Goal: Check status: Check status

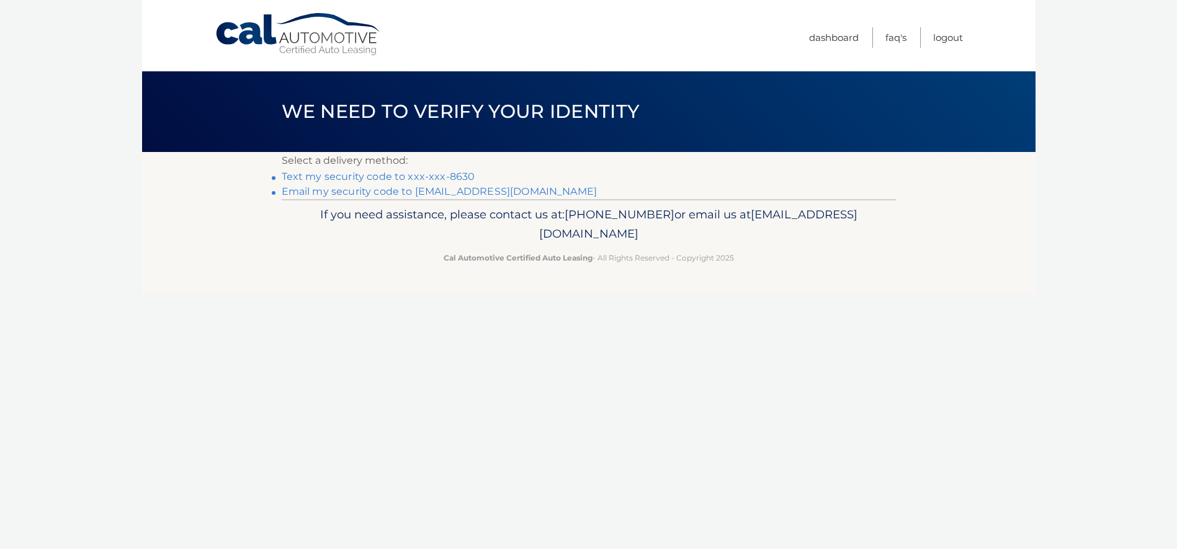
click at [399, 195] on link "Email my security code to [EMAIL_ADDRESS][DOMAIN_NAME]" at bounding box center [440, 192] width 316 height 12
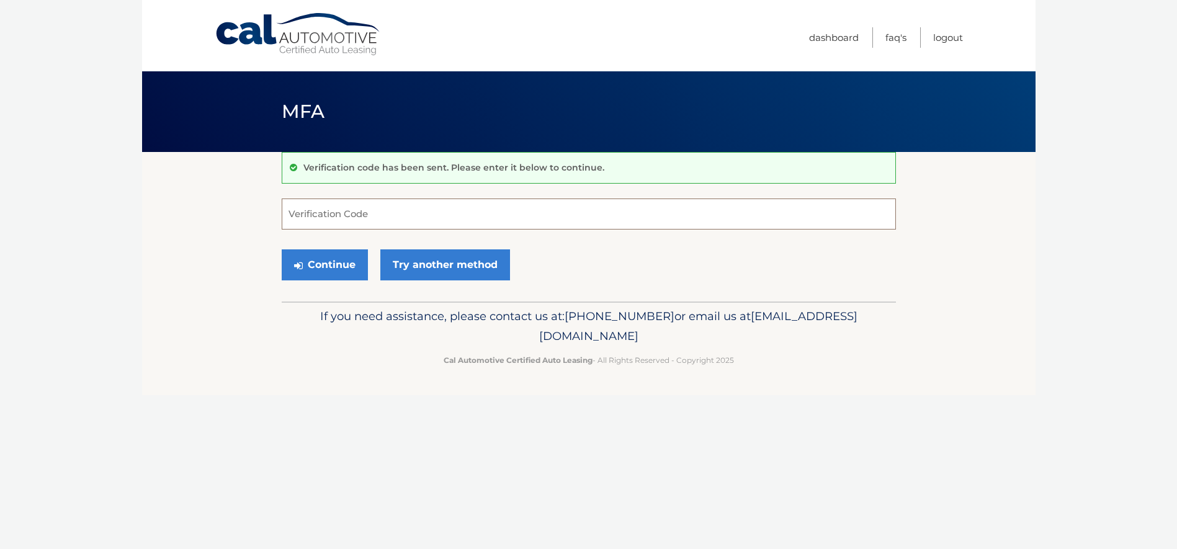
drag, startPoint x: 306, startPoint y: 211, endPoint x: 290, endPoint y: 189, distance: 26.7
click at [306, 211] on input "Verification Code" at bounding box center [589, 214] width 614 height 31
type input "322690"
click at [325, 260] on button "Continue" at bounding box center [325, 264] width 86 height 31
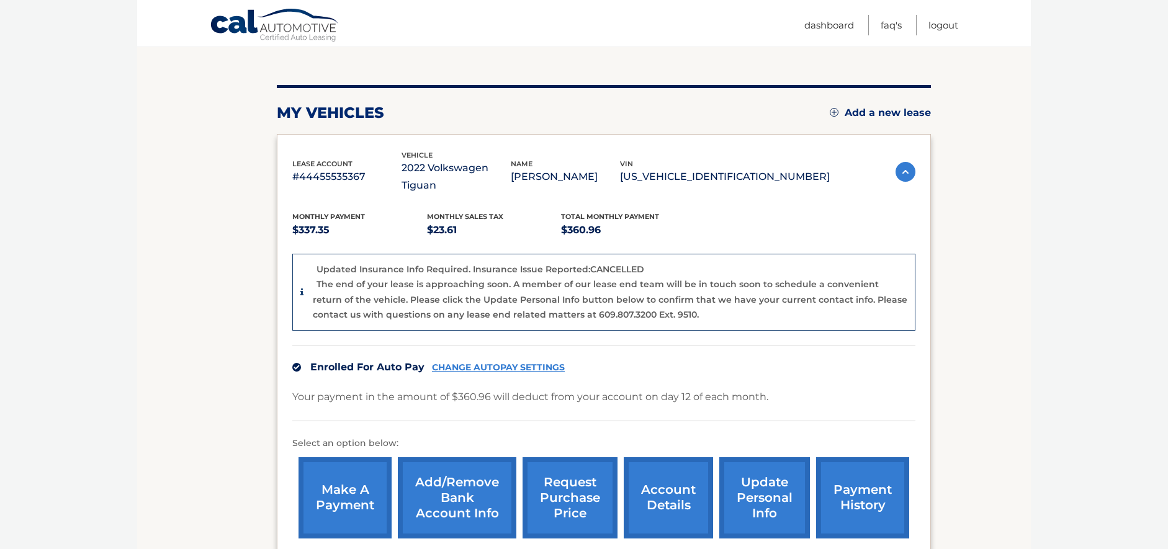
scroll to position [124, 0]
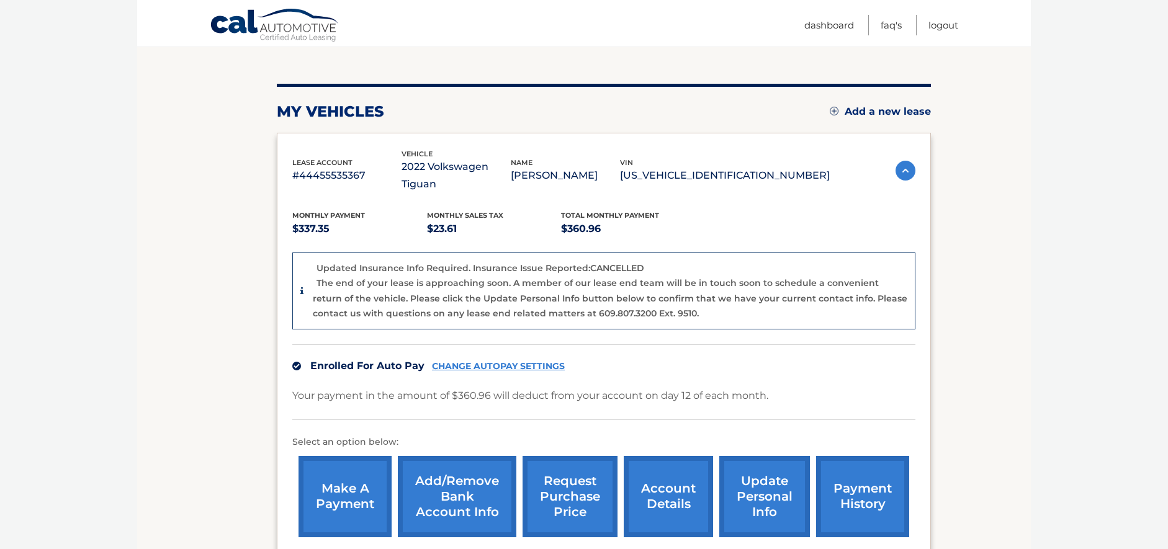
click at [667, 482] on link "account details" at bounding box center [668, 496] width 89 height 81
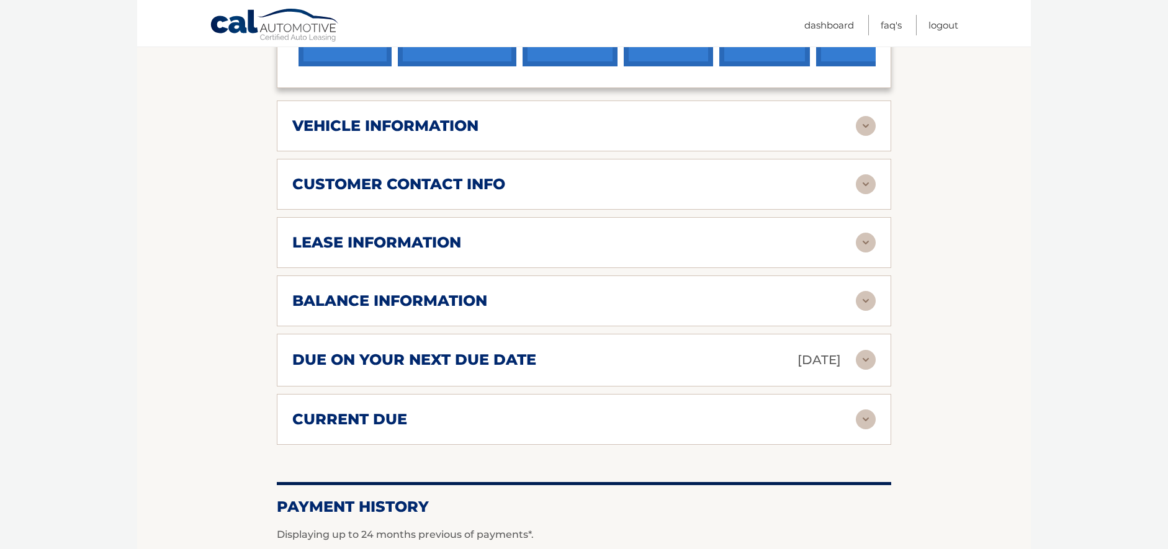
scroll to position [559, 0]
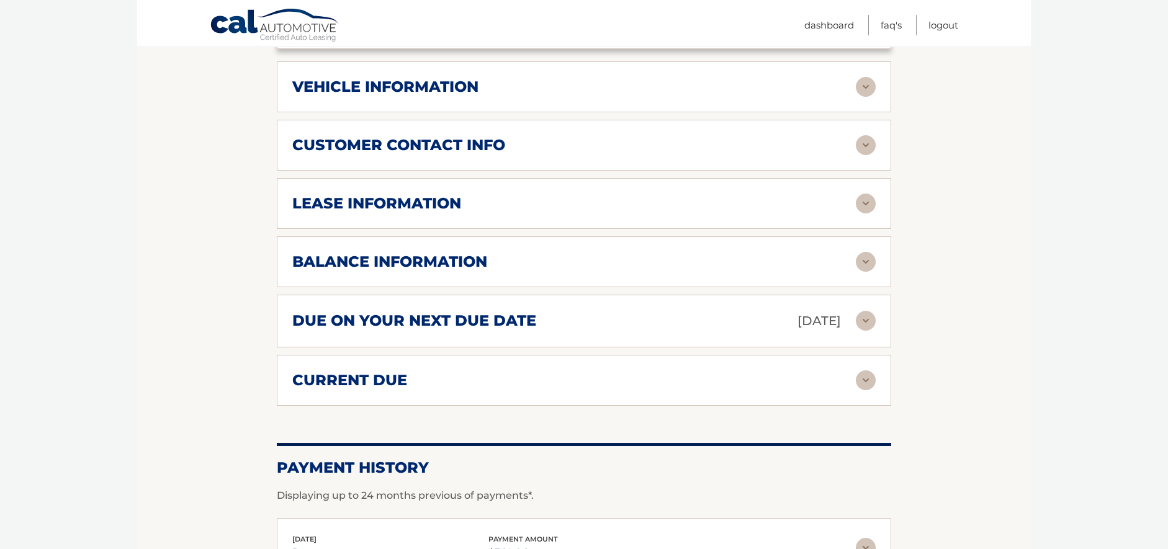
click at [866, 202] on img at bounding box center [866, 204] width 20 height 20
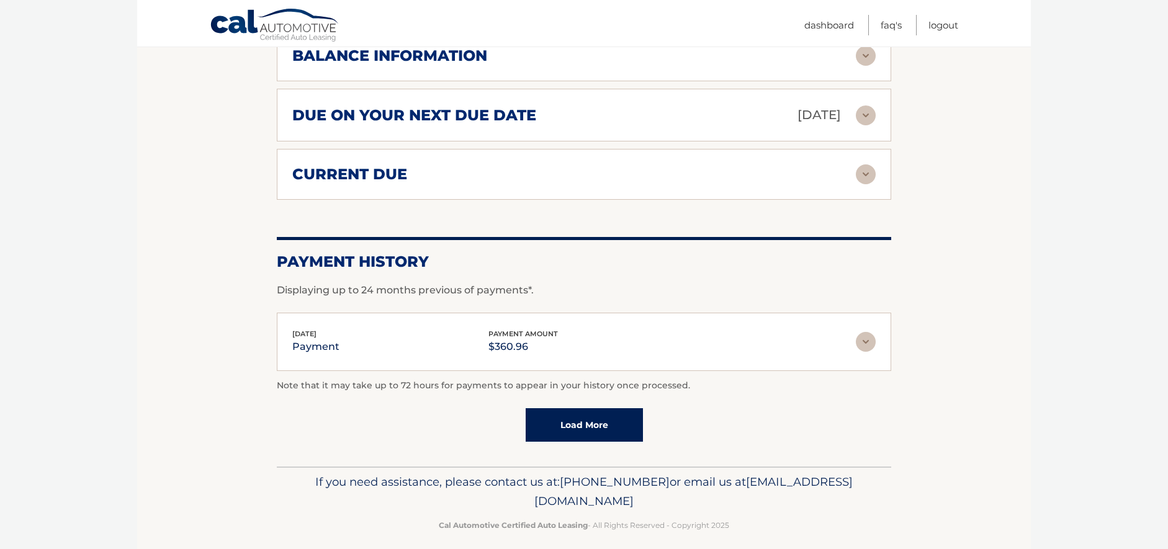
scroll to position [1009, 0]
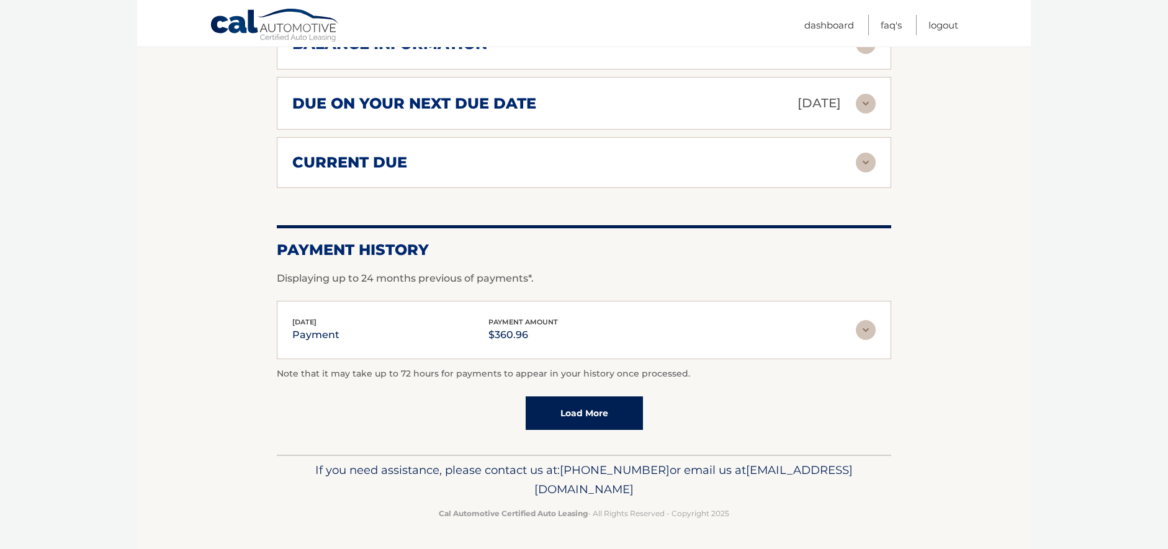
click at [581, 411] on link "Load More" at bounding box center [584, 414] width 117 height 34
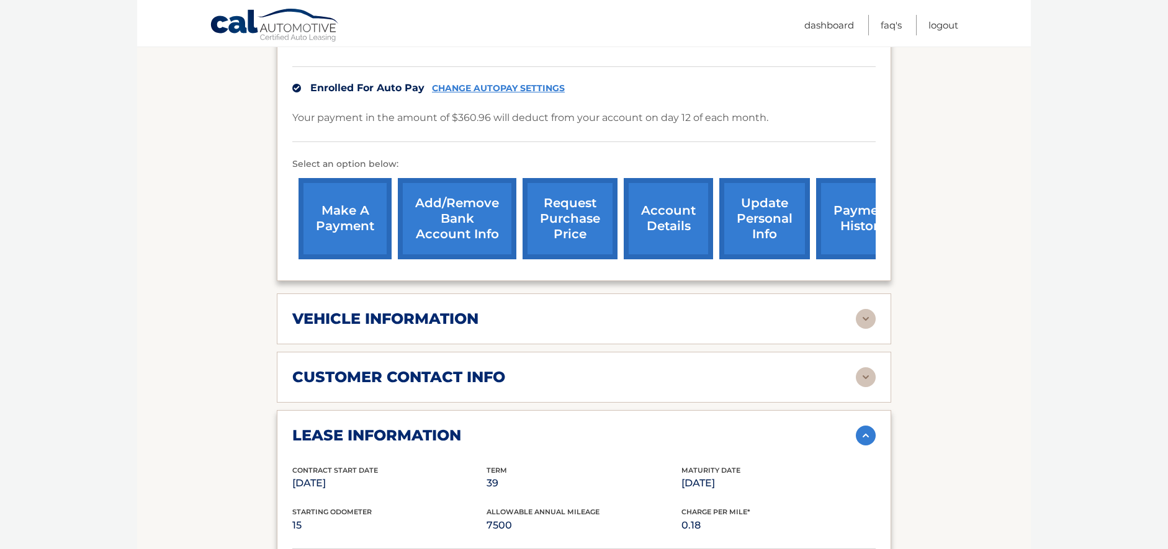
scroll to position [16, 0]
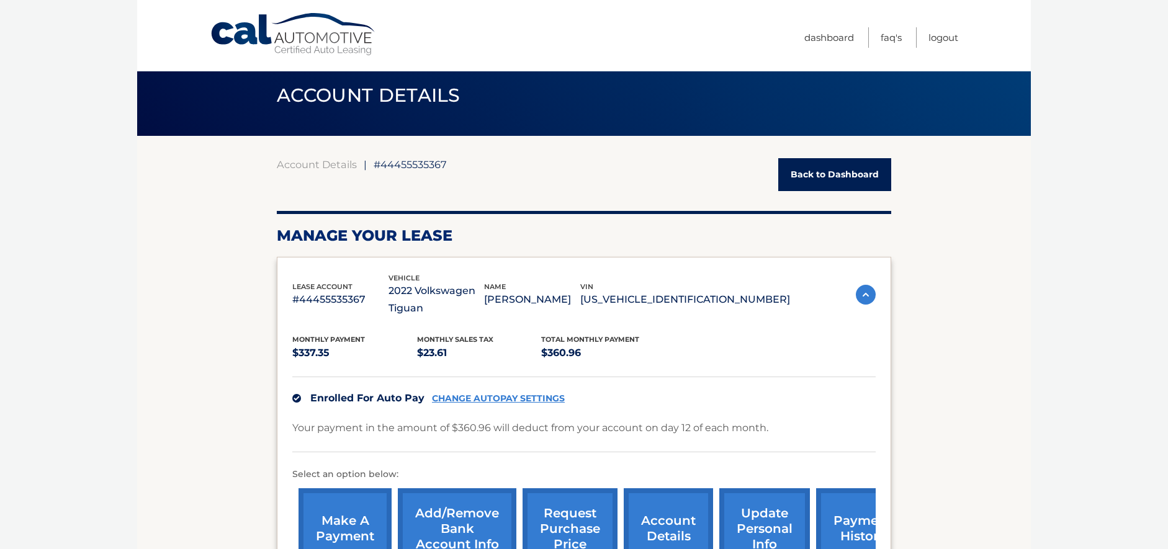
click at [831, 184] on link "Back to Dashboard" at bounding box center [834, 174] width 113 height 33
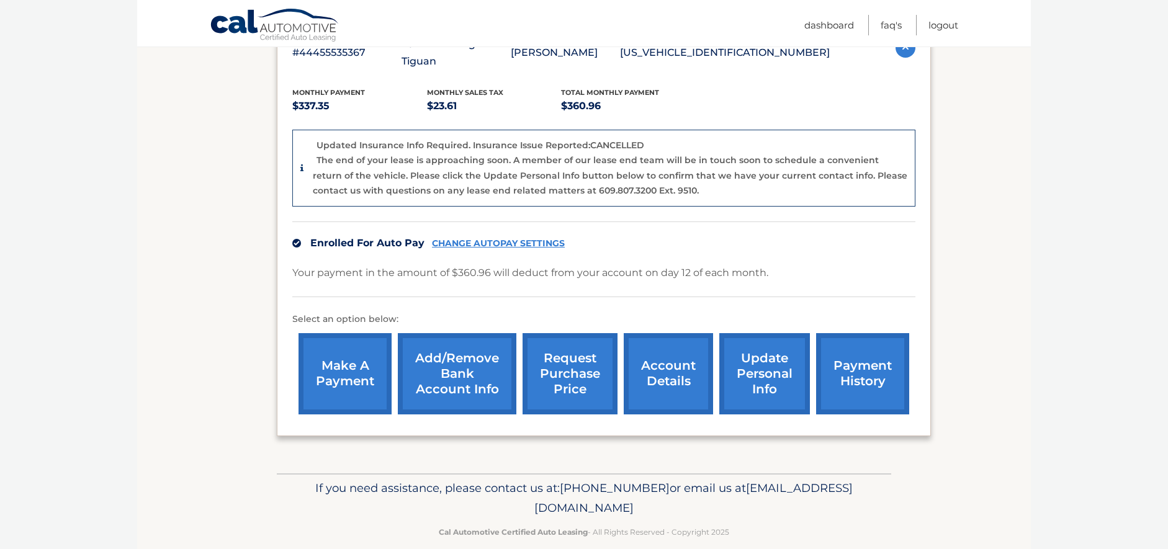
scroll to position [248, 0]
click at [670, 366] on link "account details" at bounding box center [668, 373] width 89 height 81
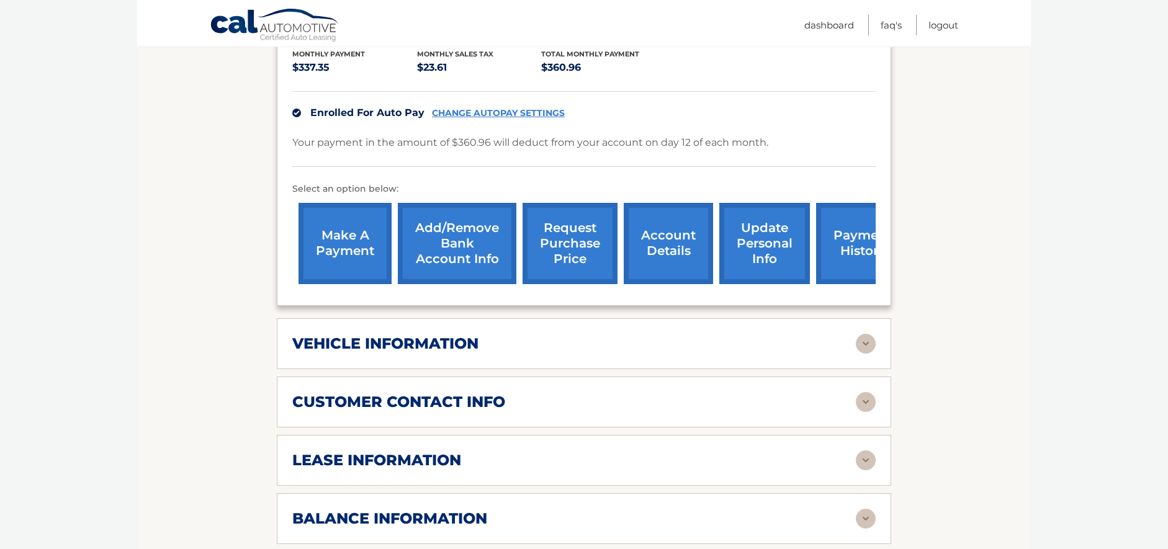
scroll to position [310, 0]
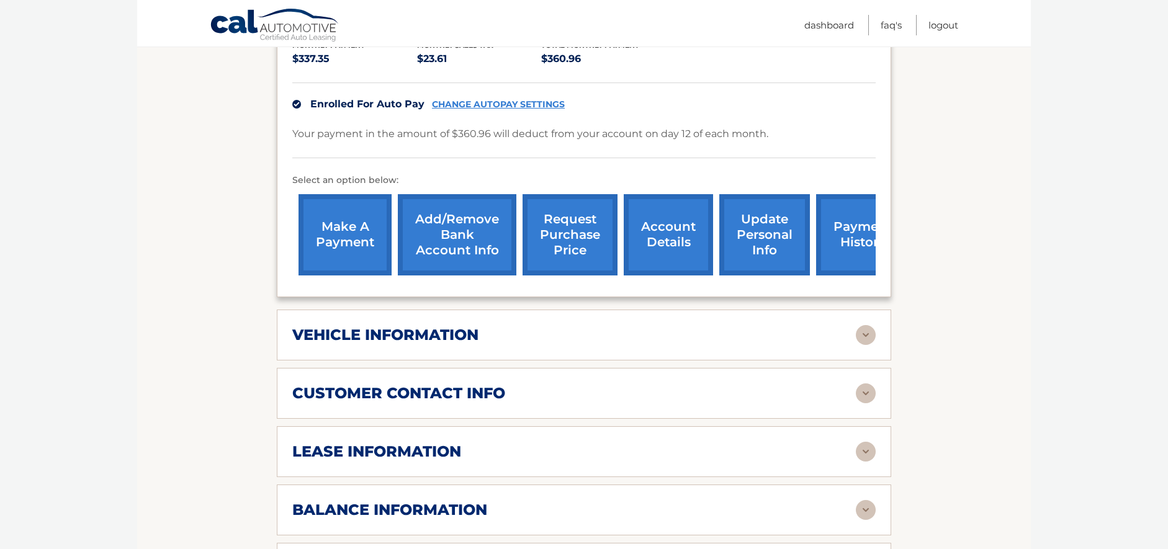
click at [863, 336] on img at bounding box center [866, 335] width 20 height 20
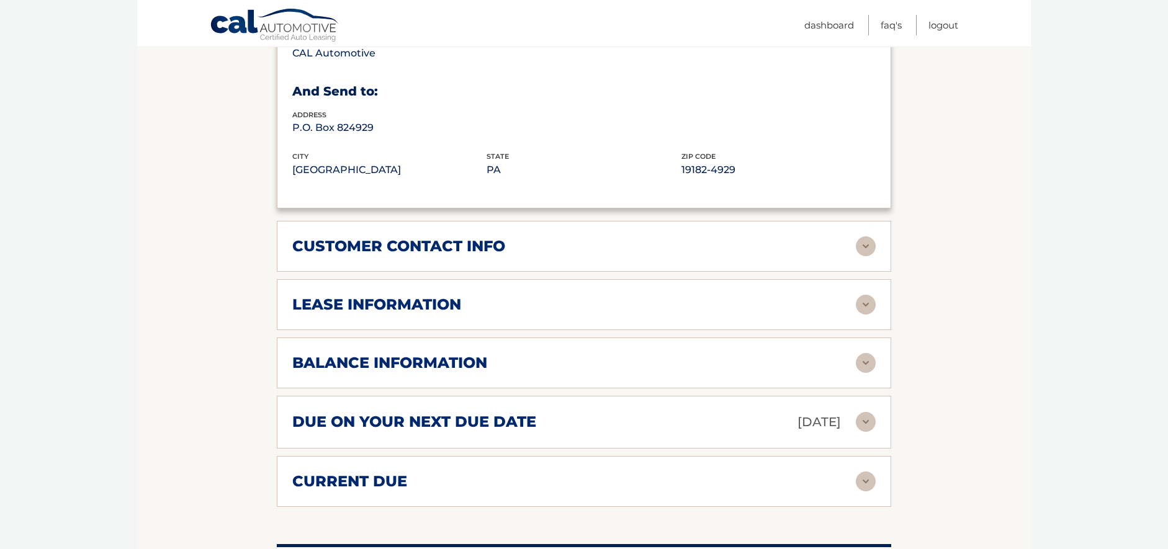
scroll to position [807, 0]
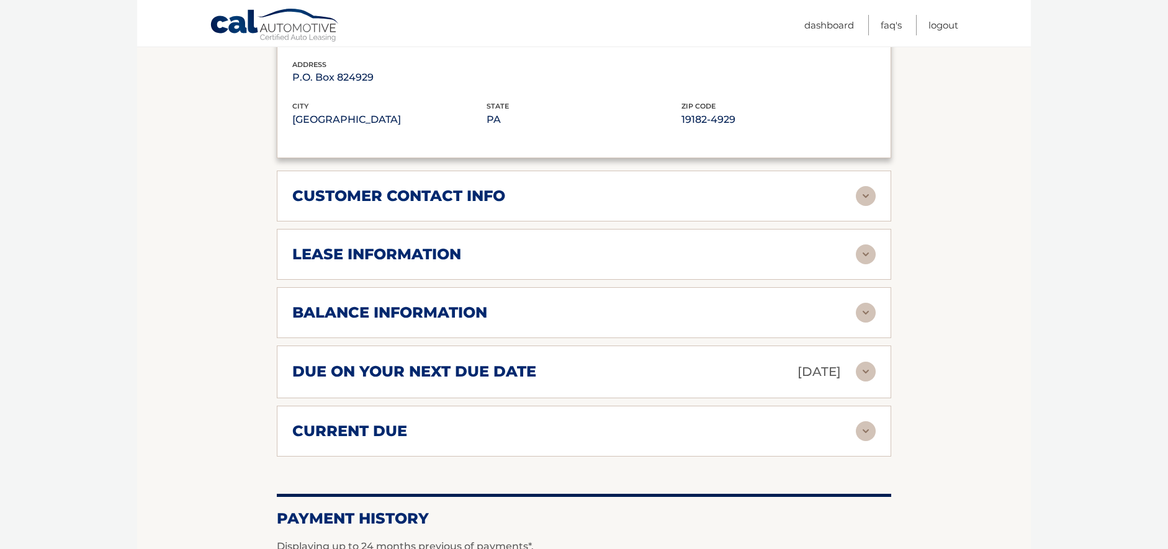
click at [866, 429] on img at bounding box center [866, 431] width 20 height 20
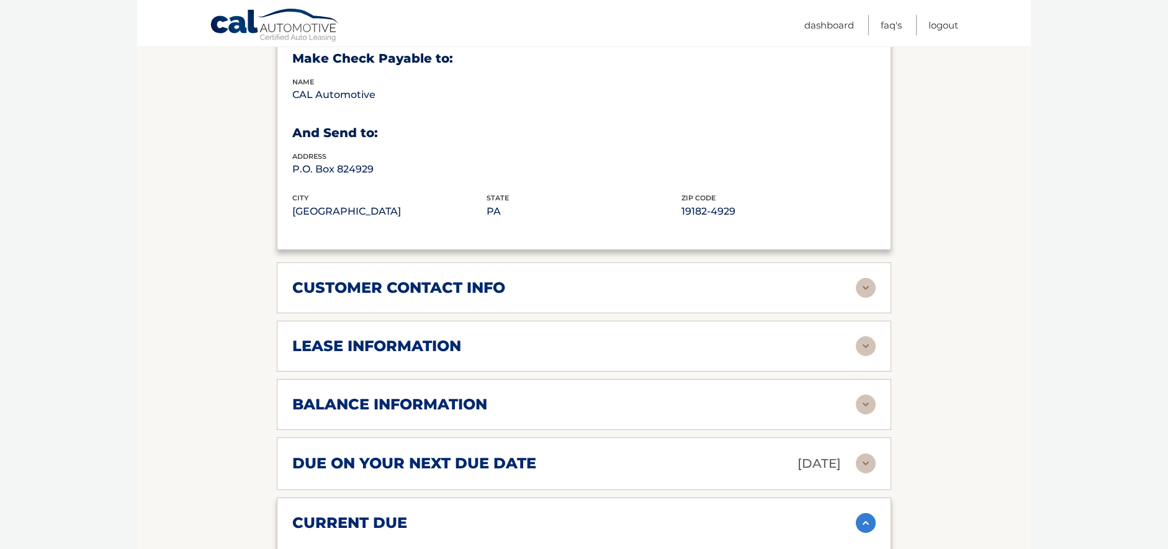
scroll to position [745, 0]
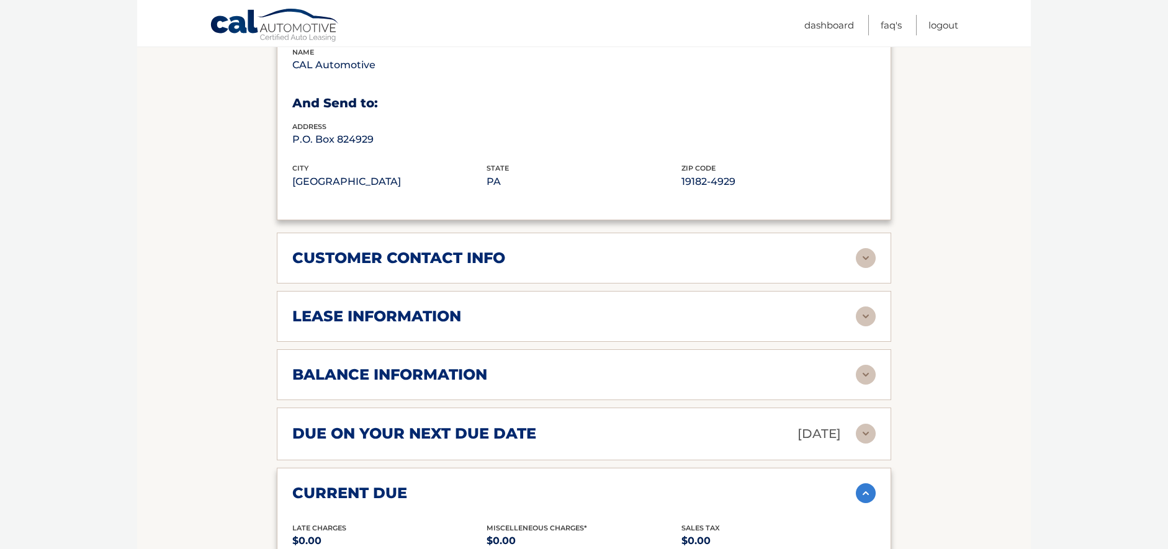
click at [863, 318] on img at bounding box center [866, 317] width 20 height 20
